Goal: Browse casually

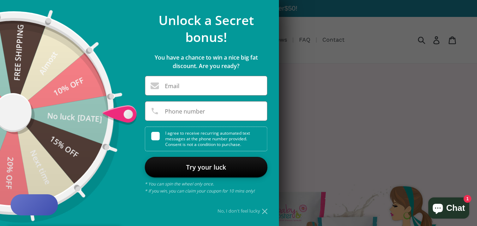
click at [264, 213] on icon at bounding box center [264, 211] width 5 height 5
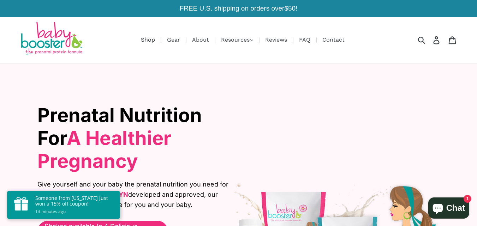
click at [147, 37] on link "Shop" at bounding box center [147, 39] width 21 height 9
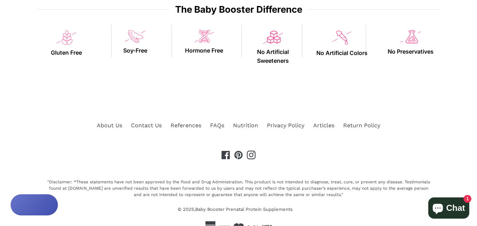
scroll to position [580, 0]
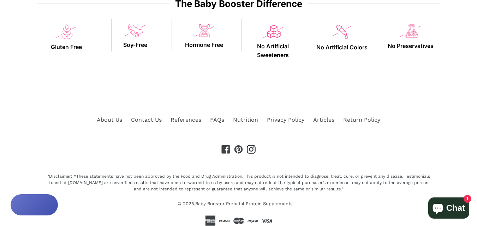
click at [252, 150] on icon at bounding box center [251, 149] width 9 height 9
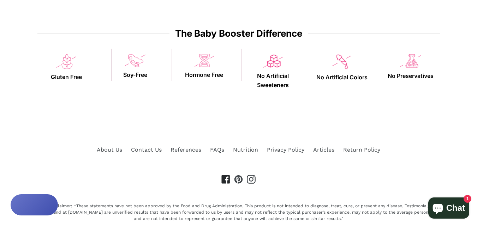
scroll to position [580, 0]
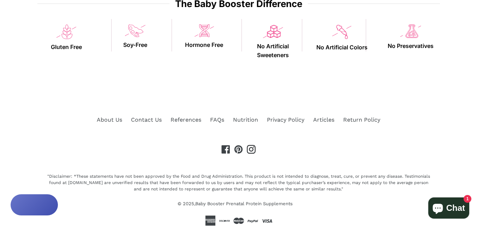
click at [251, 152] on icon at bounding box center [251, 149] width 9 height 9
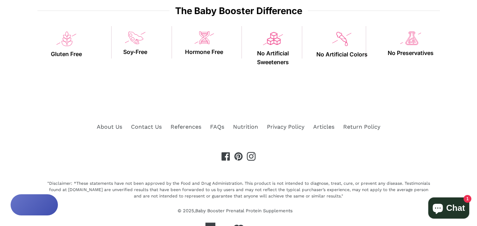
scroll to position [580, 0]
